Goal: Task Accomplishment & Management: Complete application form

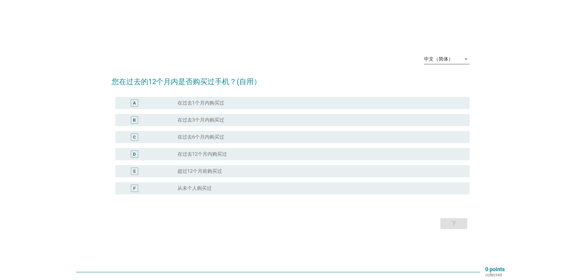
click at [462, 58] on div "arrow_drop_down" at bounding box center [465, 59] width 9 height 7
click at [453, 66] on div "English" at bounding box center [447, 63] width 36 height 7
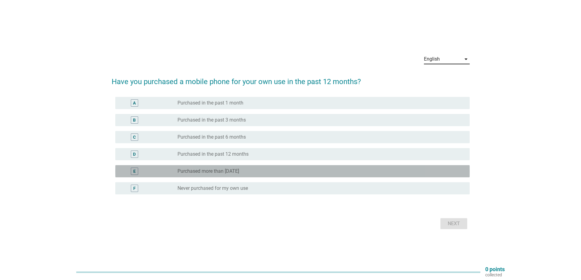
click at [210, 174] on div "radio_button_unchecked Purchased more than [DATE]" at bounding box center [321, 171] width 287 height 7
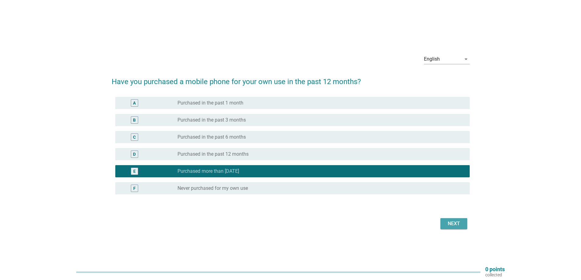
click at [447, 226] on div "Next" at bounding box center [453, 223] width 17 height 7
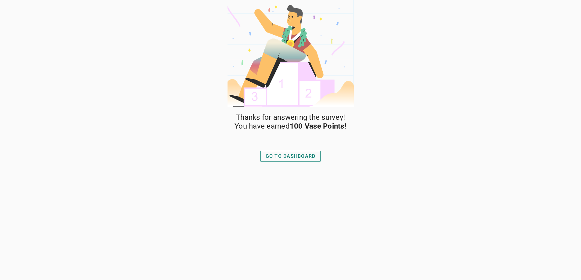
click at [307, 152] on button "GO TO DASHBOARD" at bounding box center [290, 156] width 60 height 11
